Goal: Task Accomplishment & Management: Manage account settings

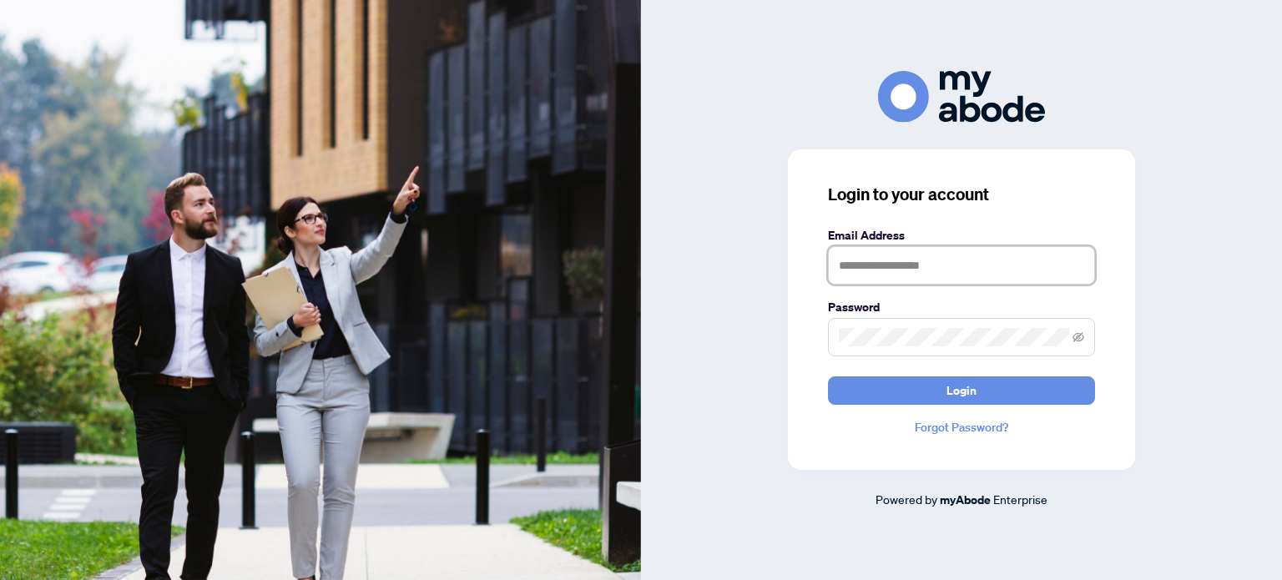
click at [1009, 273] on input "text" at bounding box center [961, 265] width 267 height 38
type input "**********"
click at [1084, 334] on span at bounding box center [961, 337] width 267 height 38
click at [1079, 338] on icon "eye-invisible" at bounding box center [1078, 337] width 3 height 3
click at [1080, 336] on icon "eye" at bounding box center [1079, 337] width 12 height 8
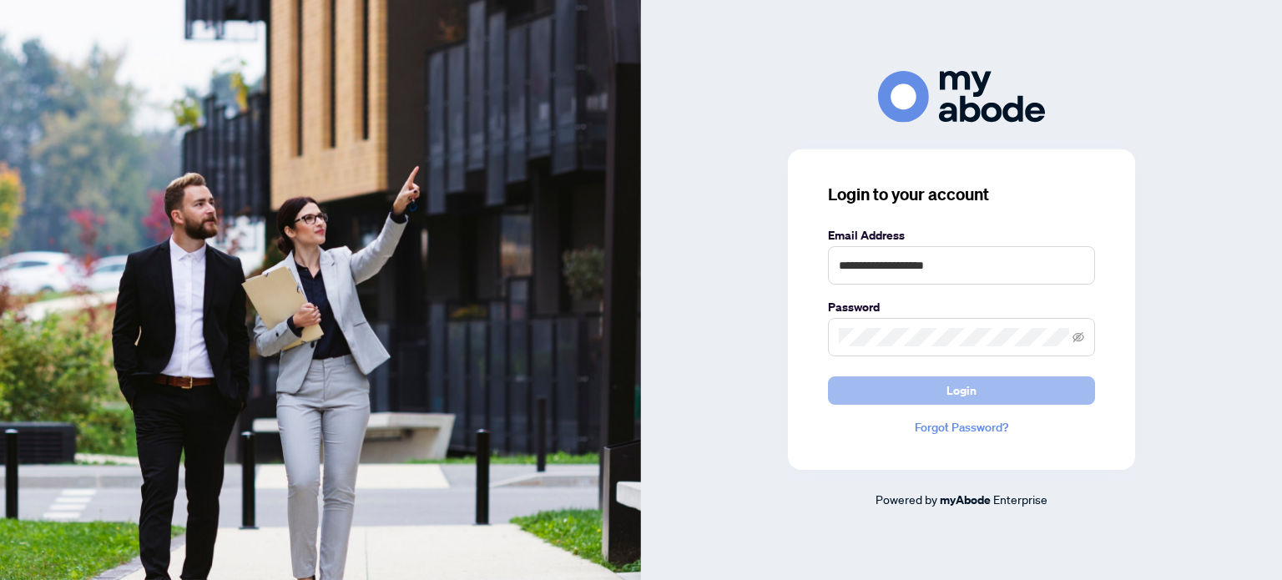
click at [968, 391] on span "Login" at bounding box center [961, 390] width 30 height 27
click at [1000, 350] on span at bounding box center [961, 337] width 267 height 38
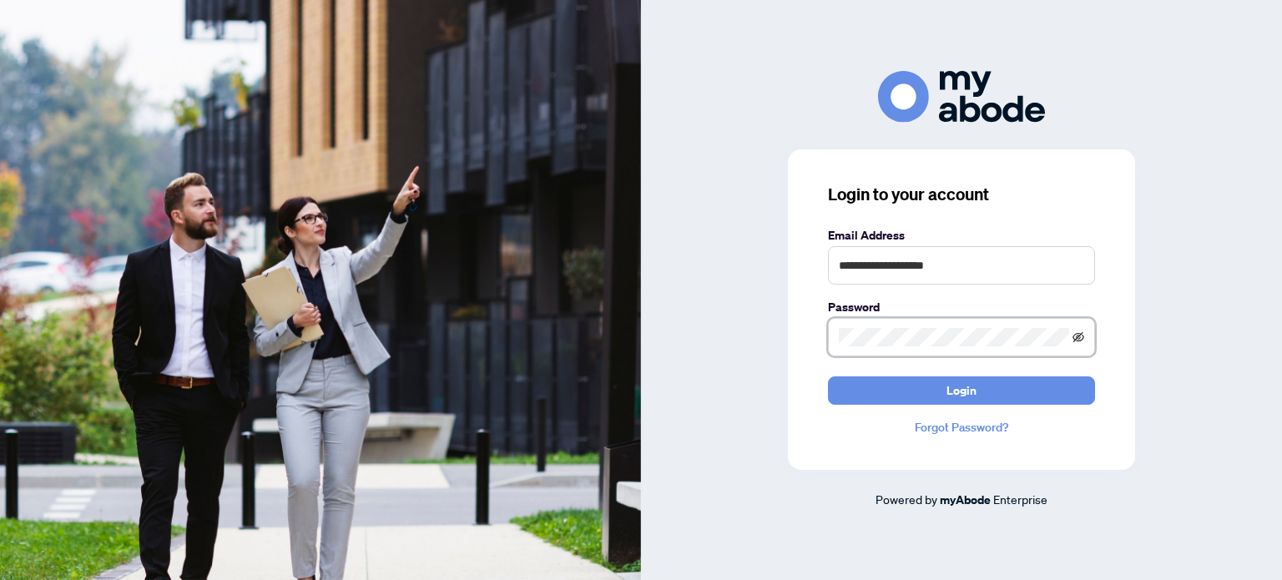
click at [1075, 338] on icon "eye-invisible" at bounding box center [1078, 337] width 12 height 12
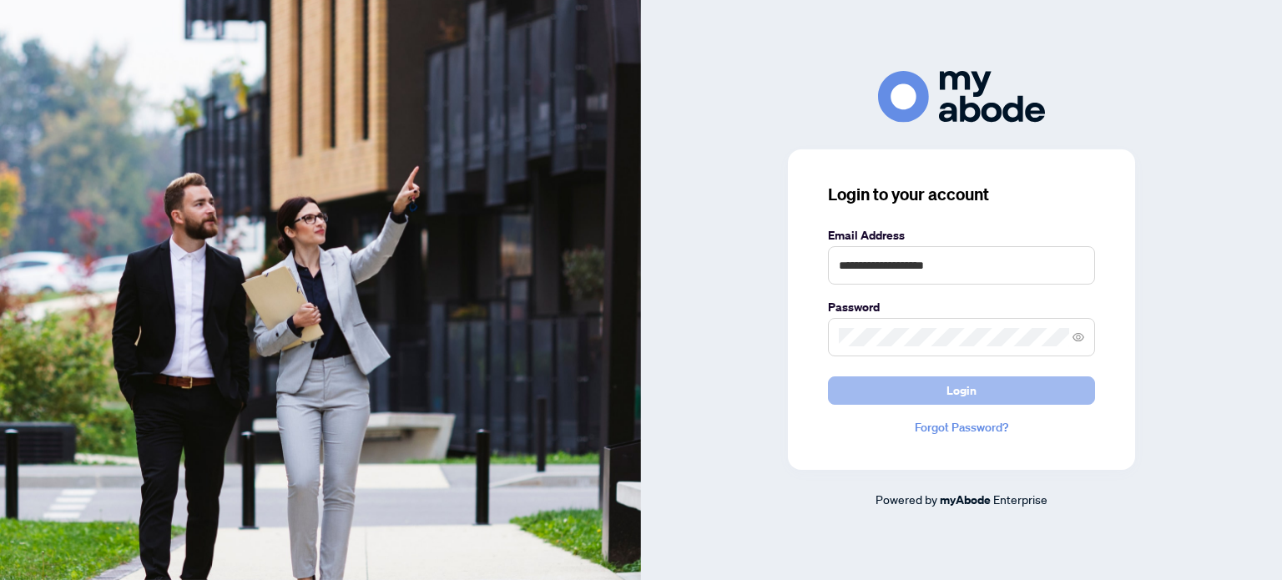
click at [968, 396] on span "Login" at bounding box center [961, 390] width 30 height 27
